Goal: Task Accomplishment & Management: Use online tool/utility

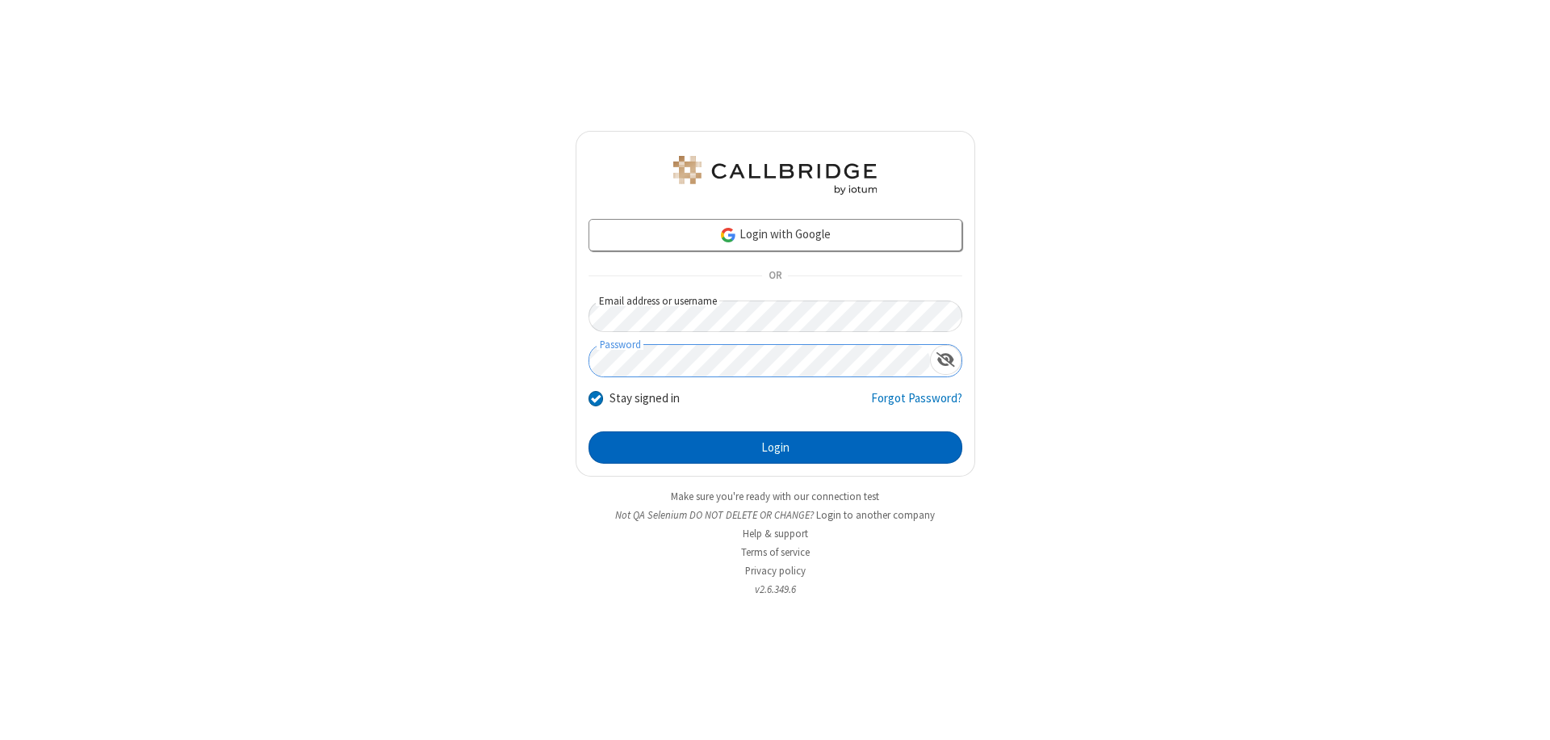
click at [775, 447] on button "Login" at bounding box center [776, 447] width 374 height 32
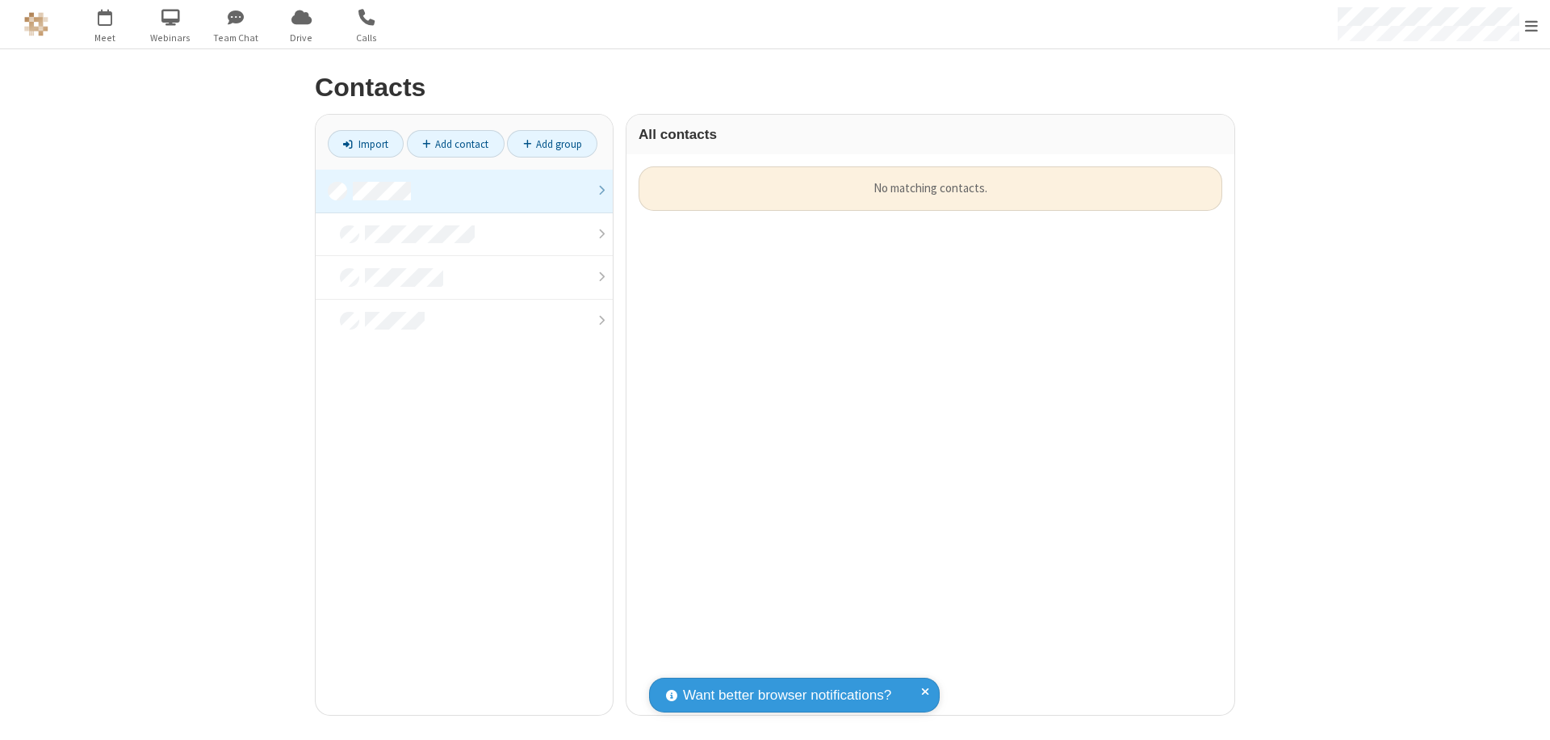
scroll to position [548, 596]
click at [464, 191] on link at bounding box center [464, 192] width 297 height 44
click at [366, 144] on link "Import" at bounding box center [366, 143] width 76 height 27
